Goal: Information Seeking & Learning: Learn about a topic

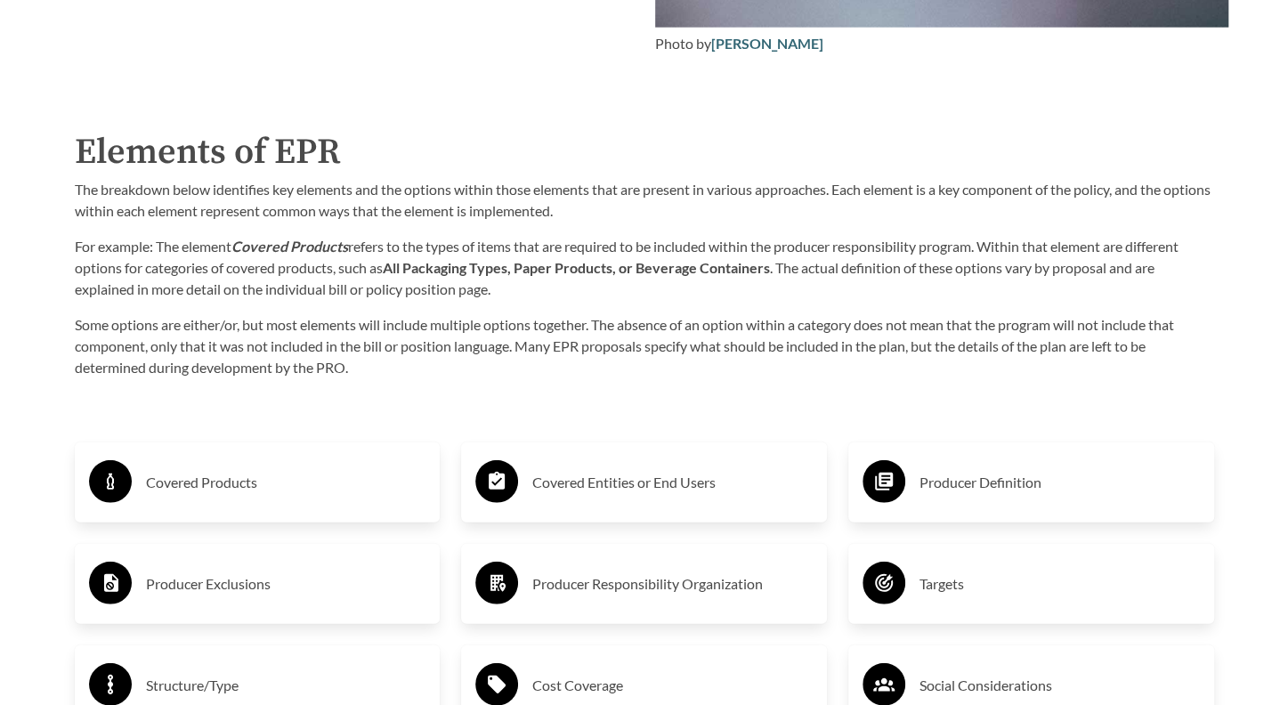
scroll to position [2804, 0]
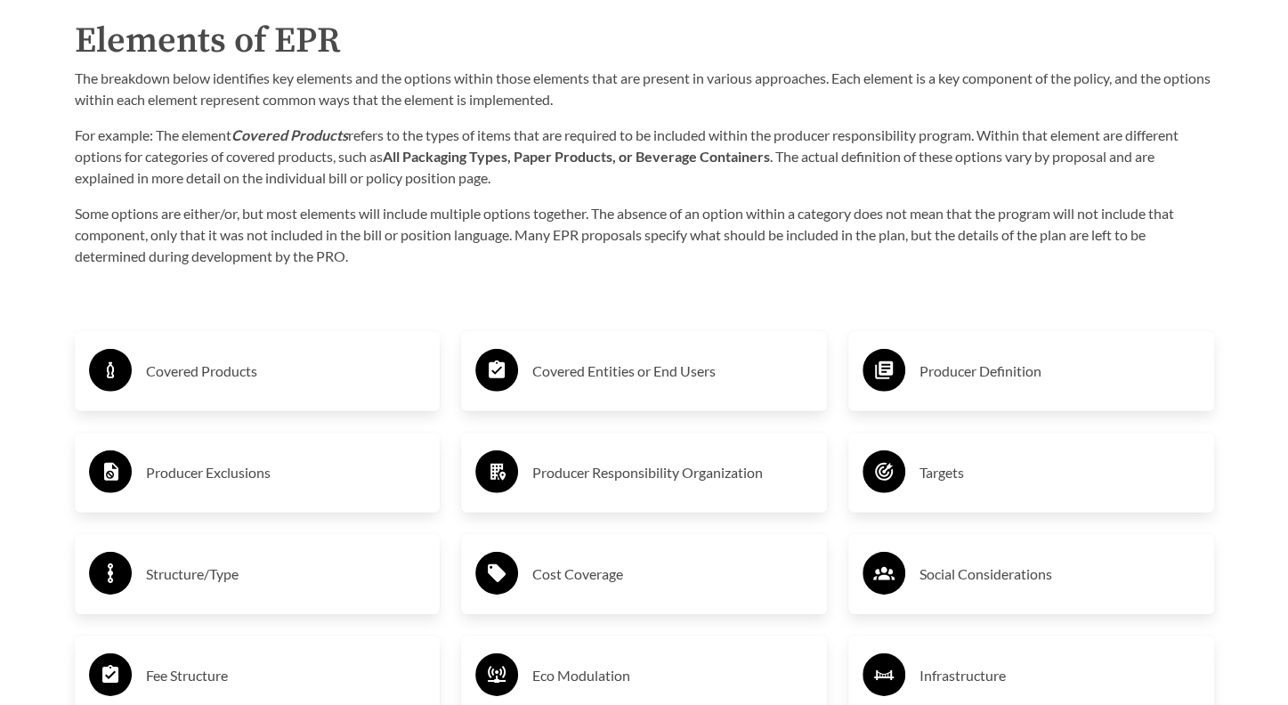
click at [994, 372] on h3 "Producer Definition" at bounding box center [1060, 371] width 280 height 28
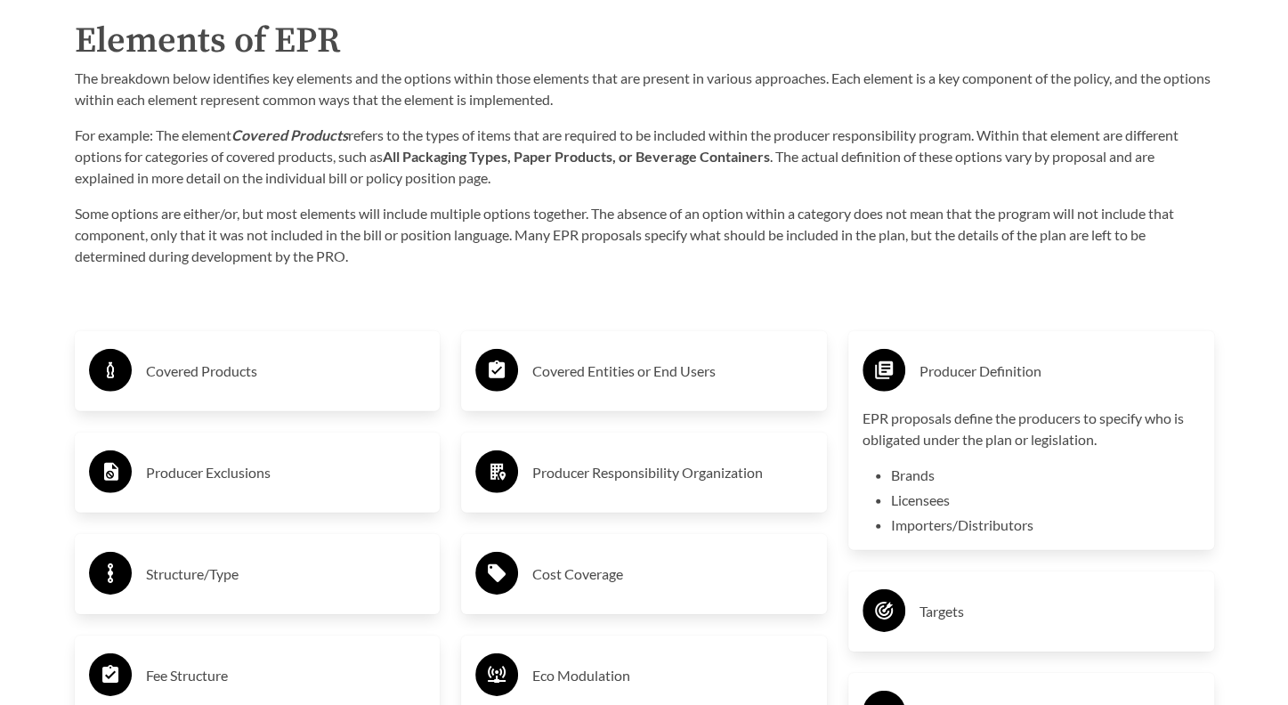
click at [953, 371] on h3 "Producer Definition" at bounding box center [1060, 371] width 280 height 28
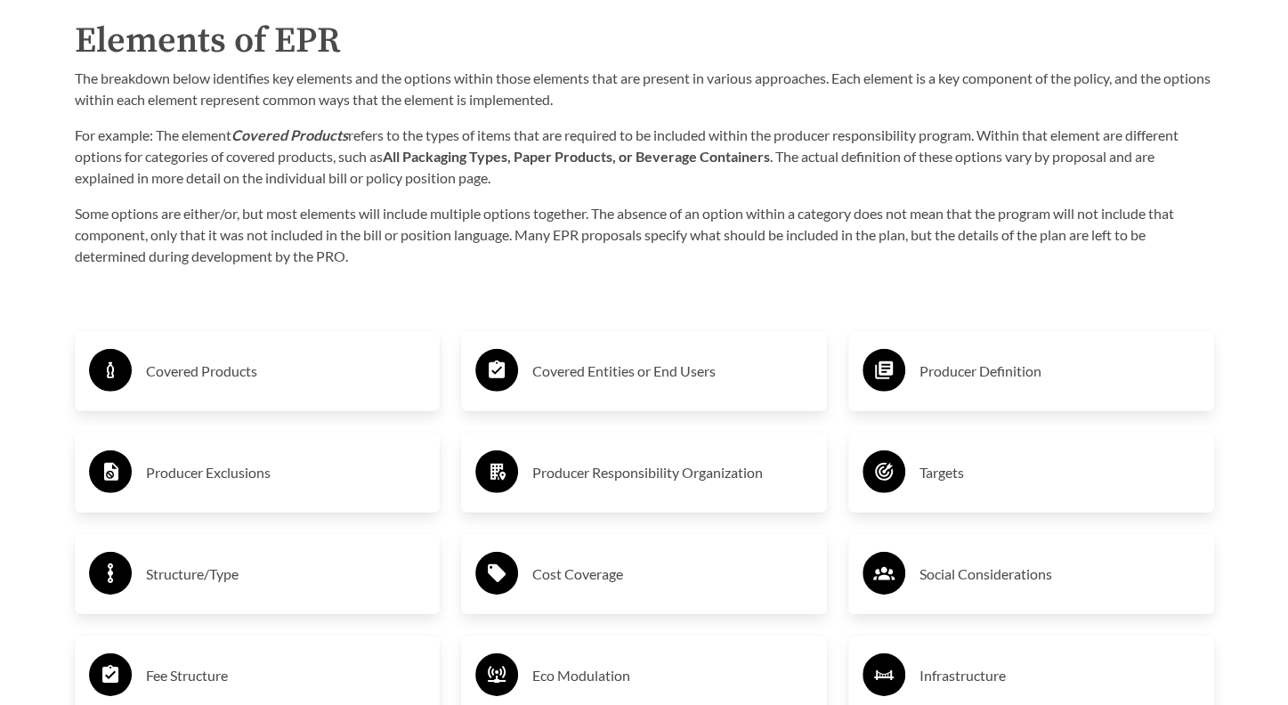
click at [954, 372] on h3 "Producer Definition" at bounding box center [1060, 371] width 280 height 28
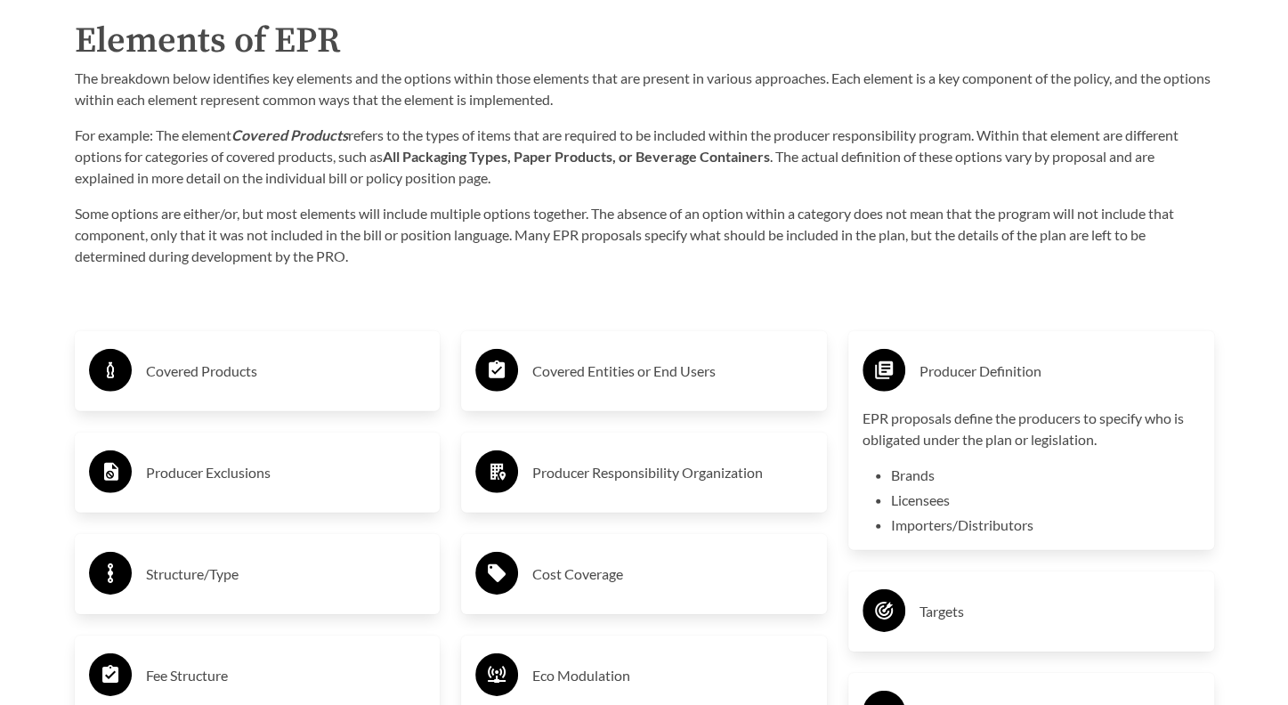
click at [907, 475] on li "Brands" at bounding box center [1045, 475] width 309 height 21
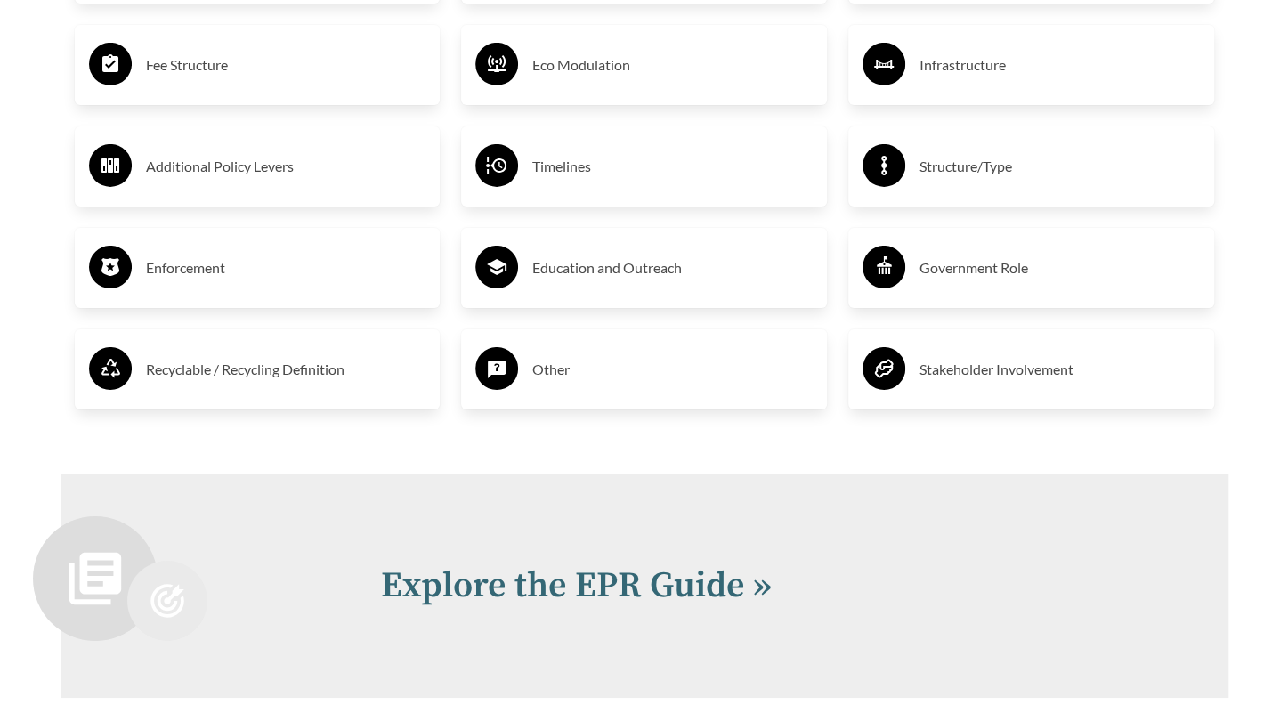
scroll to position [3366, 0]
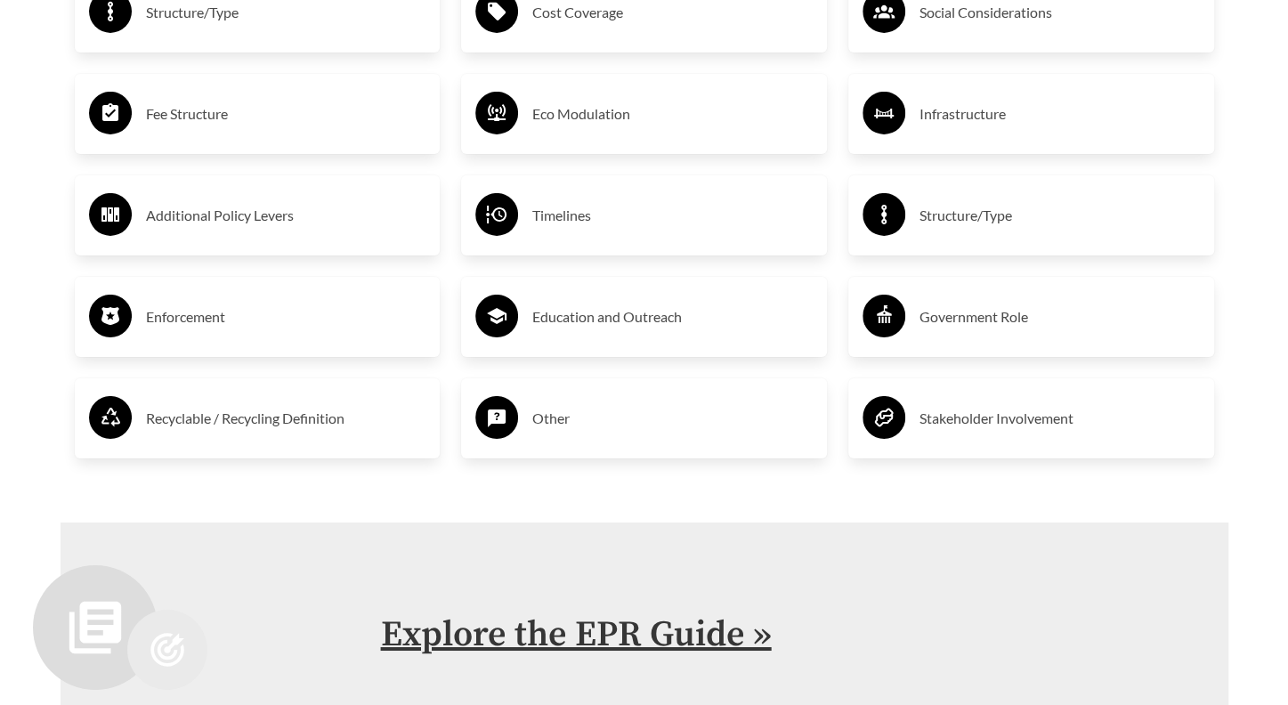
click at [550, 623] on link "Explore the EPR Guide »" at bounding box center [576, 635] width 391 height 45
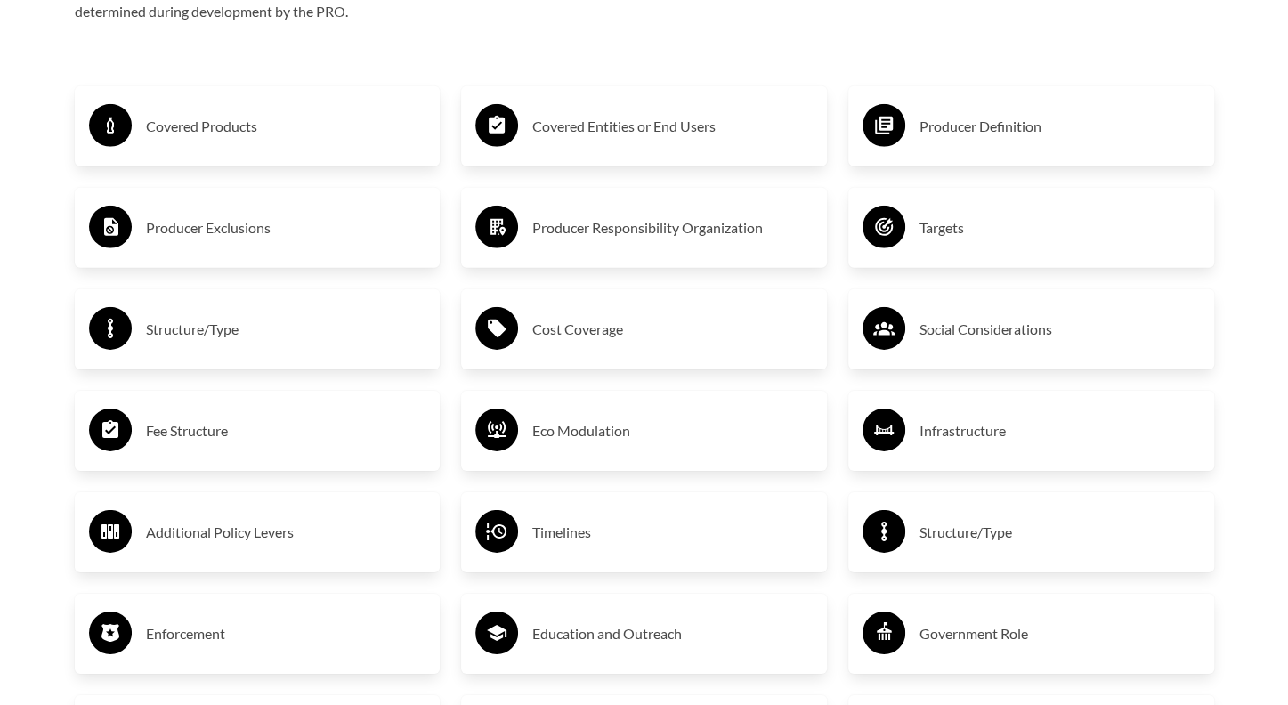
scroll to position [2991, 0]
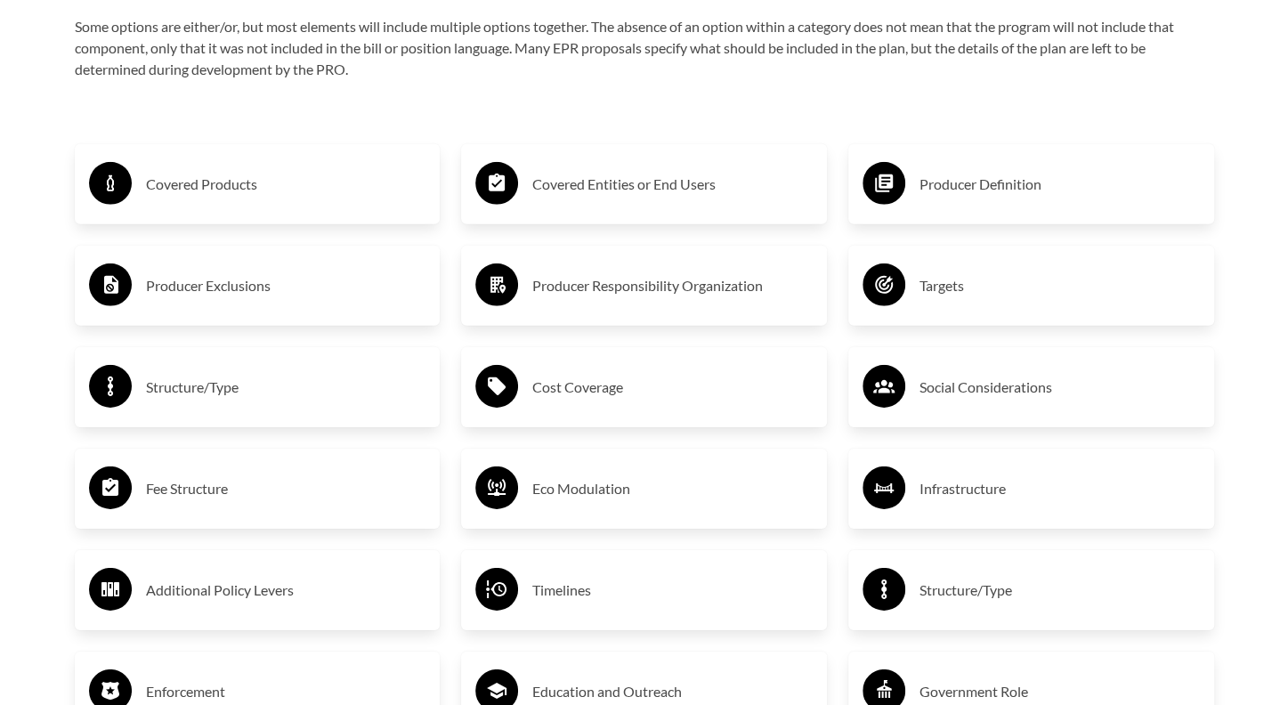
click at [197, 288] on h3 "Producer Exclusions" at bounding box center [286, 286] width 280 height 28
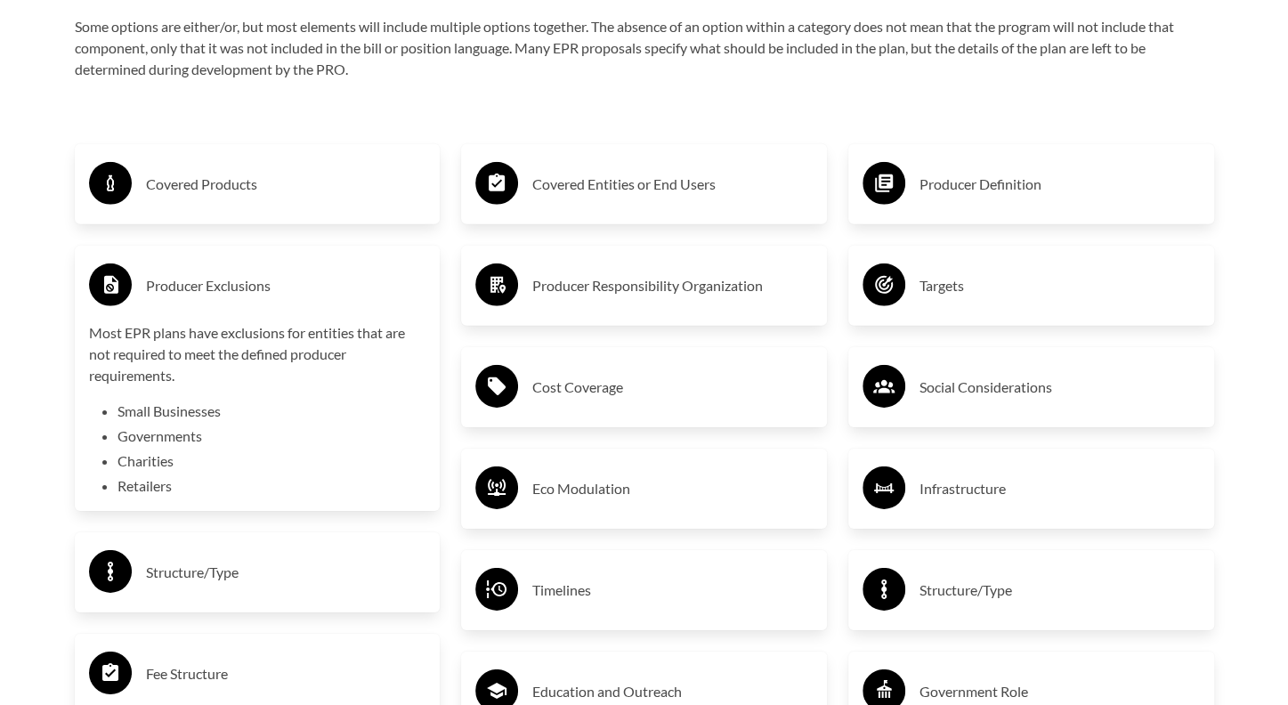
click at [150, 414] on li "Small Businesses" at bounding box center [272, 411] width 309 height 21
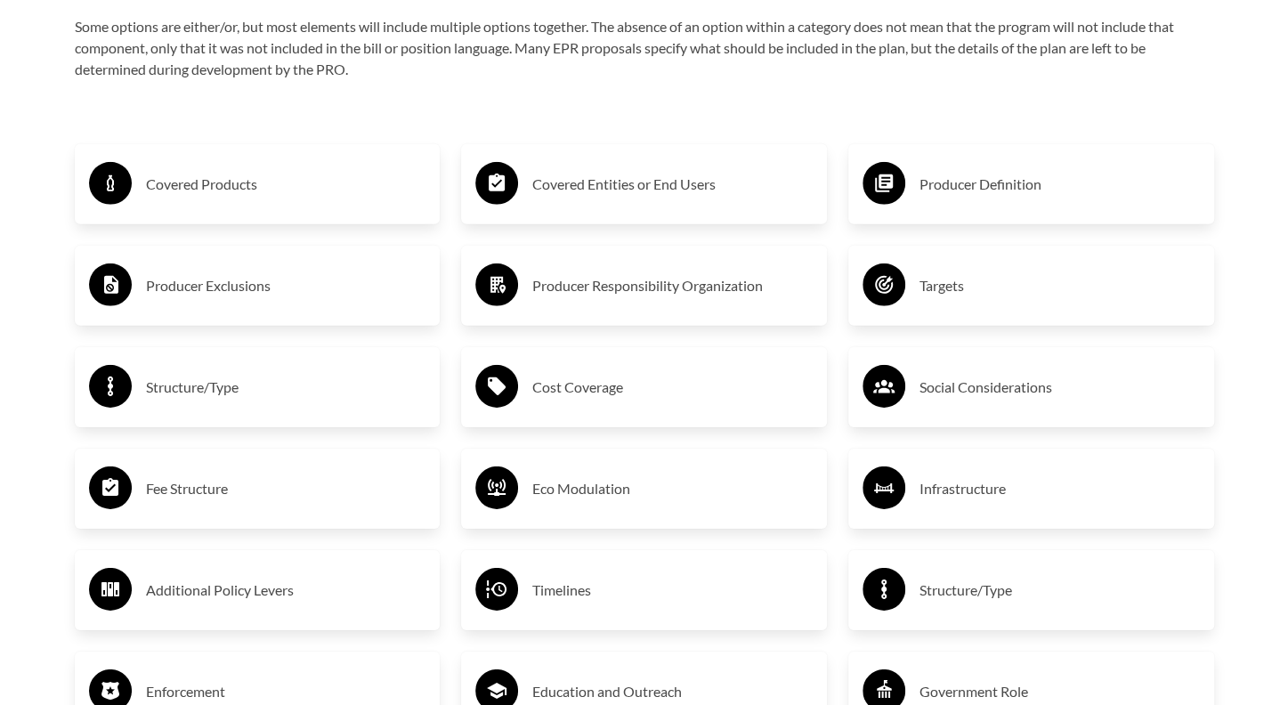
click at [177, 288] on h3 "Producer Exclusions" at bounding box center [286, 286] width 280 height 28
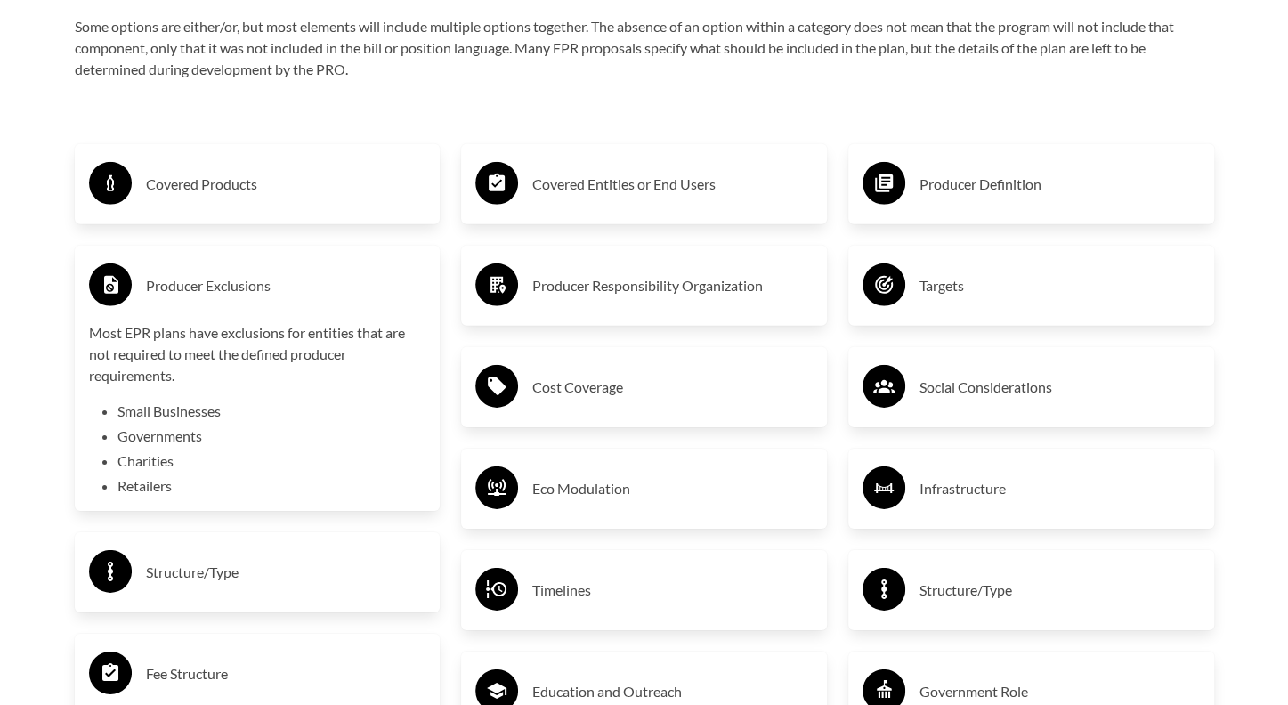
click at [206, 284] on h3 "Producer Exclusions" at bounding box center [286, 286] width 280 height 28
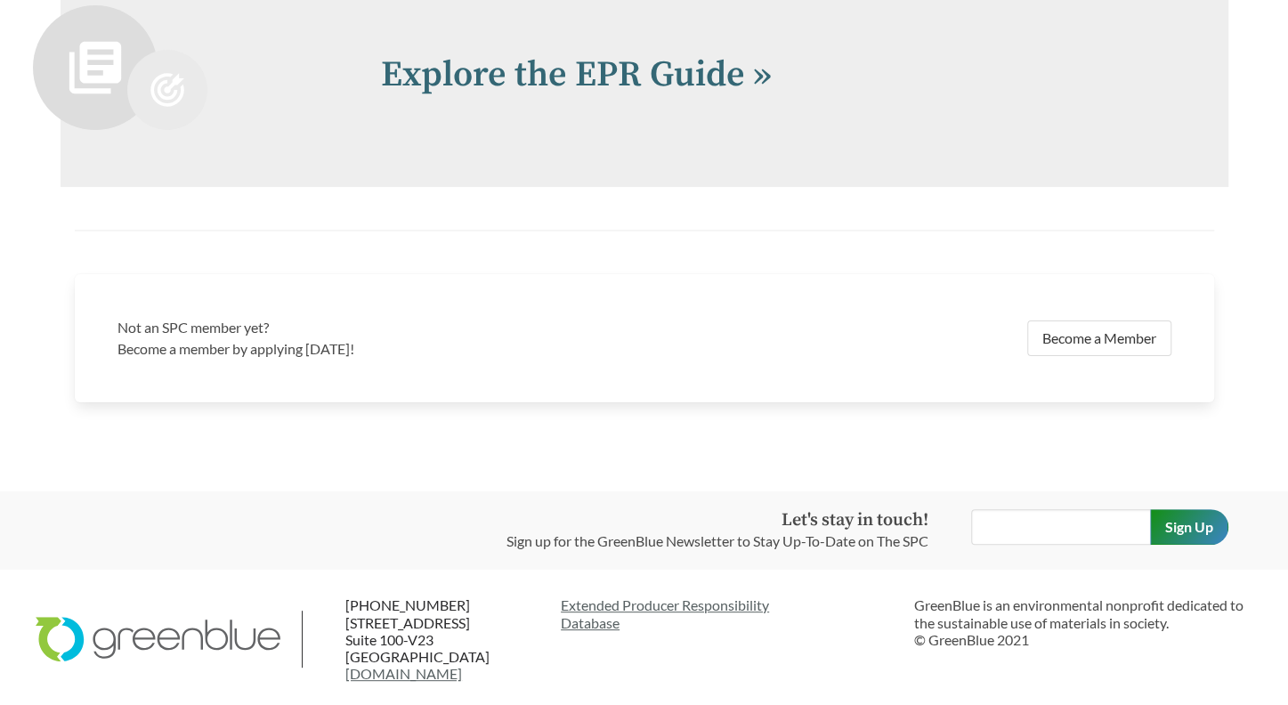
scroll to position [3927, 0]
